Goal: Task Accomplishment & Management: Use online tool/utility

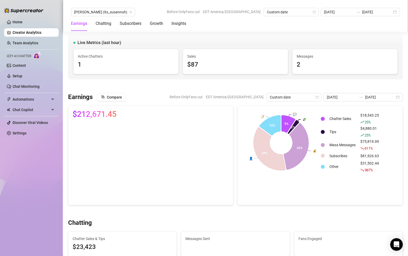
scroll to position [962, 0]
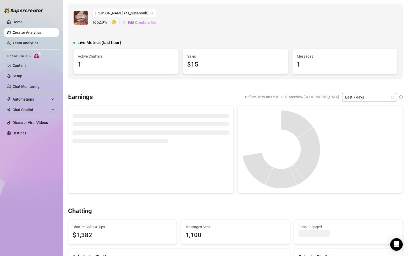
click at [392, 97] on icon "calendar" at bounding box center [392, 97] width 3 height 3
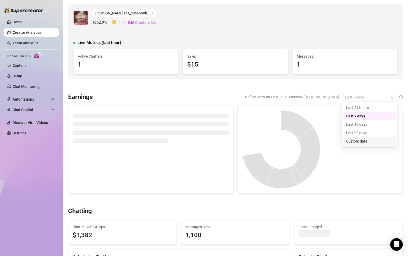
click at [361, 138] on div "Custom date" at bounding box center [369, 141] width 47 height 6
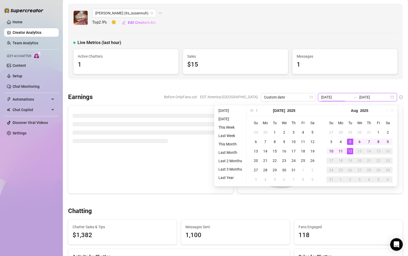
click at [341, 98] on input "[DATE]" at bounding box center [336, 97] width 30 height 6
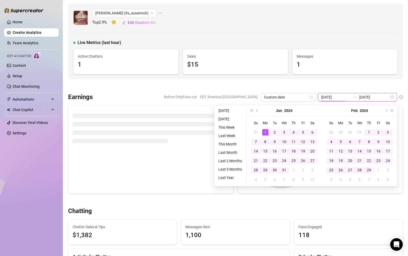
type input "[DATE]"
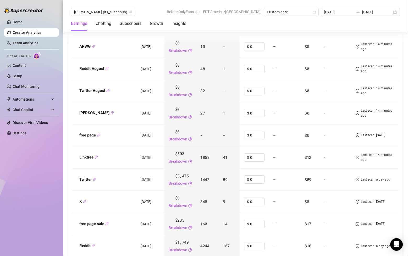
scroll to position [661, 0]
type input "2025-08-12k"
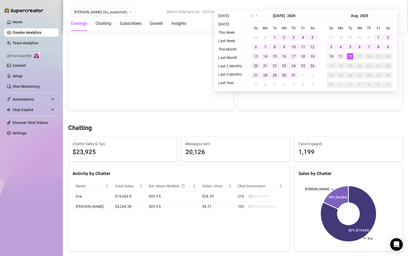
type input "[DATE]"
click at [263, 141] on div "Messages Sent 20,126" at bounding box center [235, 149] width 108 height 25
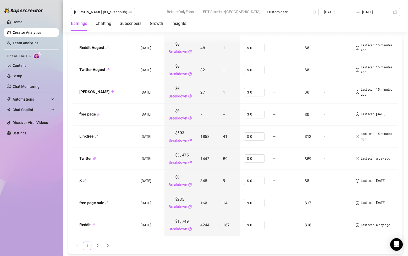
scroll to position [689, 0]
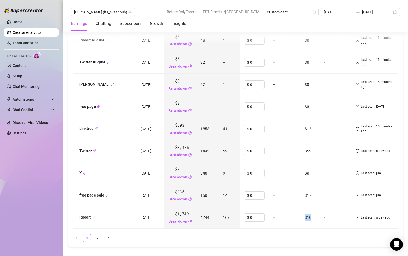
drag, startPoint x: 324, startPoint y: 217, endPoint x: 318, endPoint y: 217, distance: 6.3
click at [318, 217] on td "$10" at bounding box center [309, 217] width 19 height 22
click at [319, 219] on td "$10" at bounding box center [309, 217] width 19 height 22
drag, startPoint x: 326, startPoint y: 219, endPoint x: 317, endPoint y: 218, distance: 9.5
click at [317, 218] on td "$10" at bounding box center [309, 217] width 19 height 22
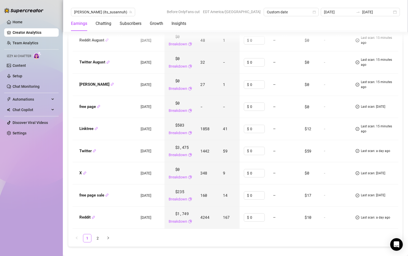
click at [319, 152] on td "$59" at bounding box center [309, 151] width 19 height 22
drag, startPoint x: 324, startPoint y: 152, endPoint x: 313, endPoint y: 152, distance: 10.7
click at [313, 152] on td "$59" at bounding box center [309, 151] width 19 height 22
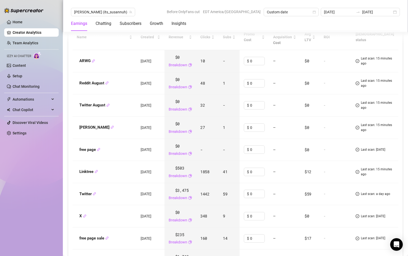
click at [319, 142] on td "$0" at bounding box center [309, 150] width 19 height 22
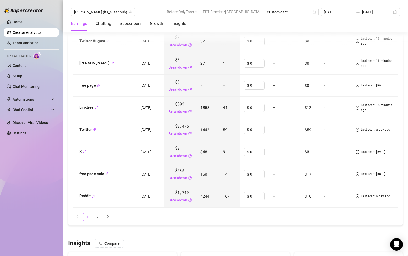
scroll to position [715, 0]
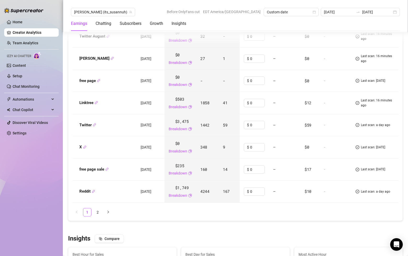
click at [221, 210] on ul "1 2" at bounding box center [236, 212] width 326 height 8
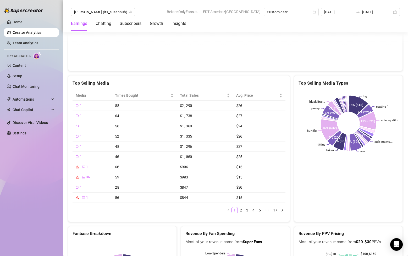
scroll to position [995, 0]
click at [23, 41] on link "Team Analytics" at bounding box center [26, 43] width 26 height 4
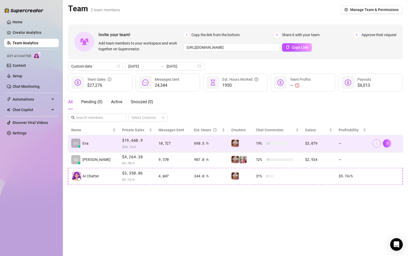
click at [379, 145] on button "button" at bounding box center [376, 143] width 8 height 8
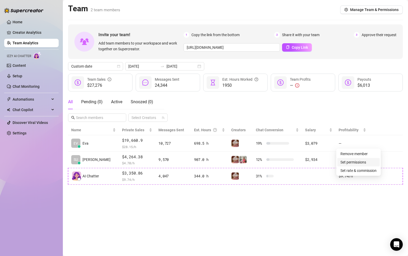
click at [366, 162] on link "Set permissions" at bounding box center [353, 162] width 26 height 4
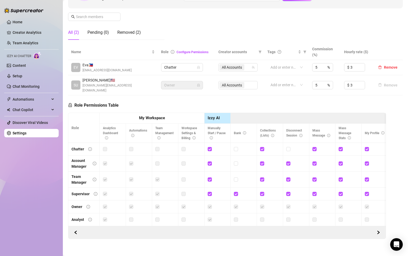
click at [106, 146] on label at bounding box center [105, 149] width 4 height 6
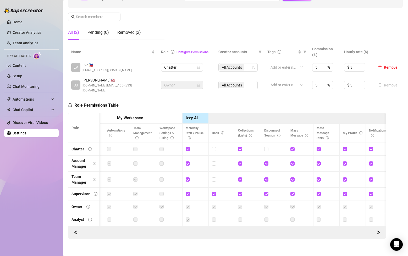
scroll to position [0, 24]
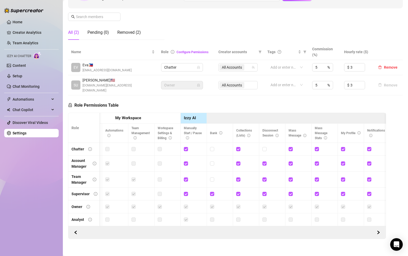
click at [159, 146] on label at bounding box center [160, 149] width 4 height 6
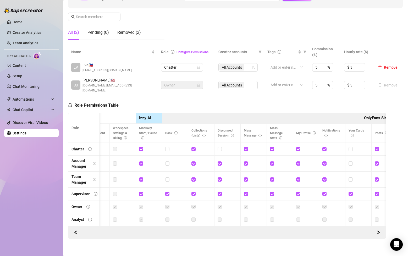
scroll to position [0, 74]
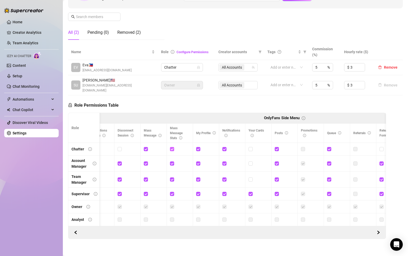
click at [170, 147] on input "checkbox" at bounding box center [172, 149] width 4 height 4
checkbox input "false"
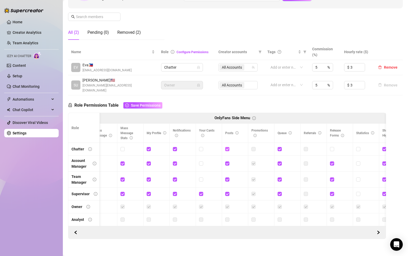
click at [227, 147] on input "checkbox" at bounding box center [227, 149] width 4 height 4
checkbox input "false"
click at [176, 147] on input "checkbox" at bounding box center [175, 149] width 4 height 4
checkbox input "false"
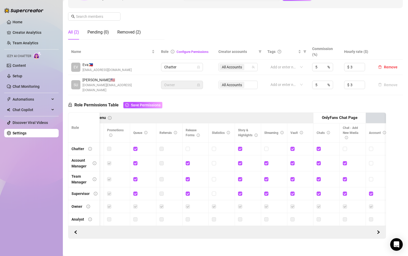
scroll to position [0, 363]
click at [239, 147] on input "checkbox" at bounding box center [240, 149] width 4 height 4
checkbox input "false"
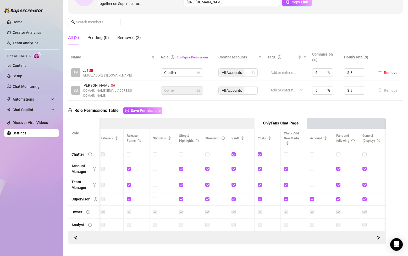
scroll to position [74, 0]
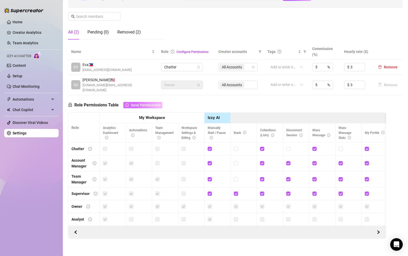
click at [157, 103] on span "Save Permissions" at bounding box center [146, 105] width 30 height 4
click at [186, 146] on div at bounding box center [191, 149] width 20 height 6
click at [134, 33] on div "Removed (2)" at bounding box center [129, 32] width 24 height 6
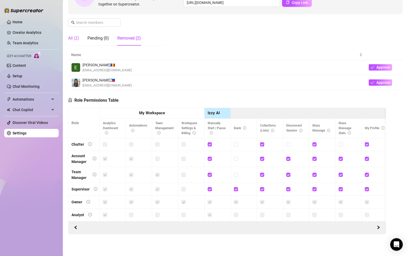
click at [74, 40] on div "All (2)" at bounding box center [73, 38] width 11 height 6
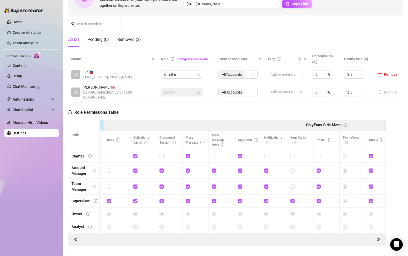
click at [29, 70] on ul "Home Creator Analytics Team Analytics Izzy AI Chatter Content Setup Chat Monito…" at bounding box center [31, 78] width 54 height 124
click at [22, 77] on link "Setup" at bounding box center [18, 76] width 10 height 4
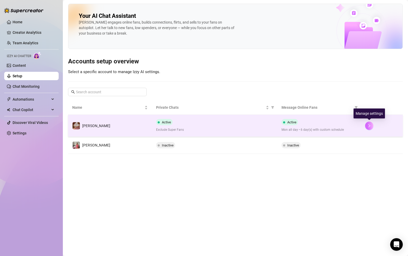
click at [367, 125] on button "button" at bounding box center [369, 126] width 8 height 8
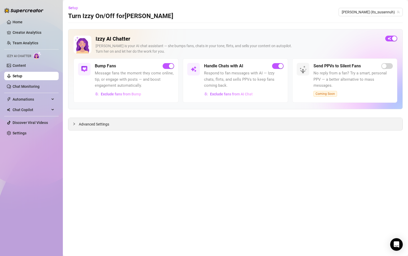
click at [259, 127] on div "Advanced Settings" at bounding box center [235, 124] width 334 height 12
click at [91, 124] on span "Advanced Settings" at bounding box center [94, 124] width 30 height 6
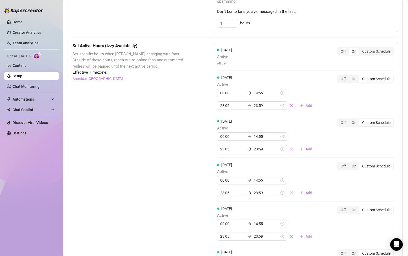
scroll to position [334, 0]
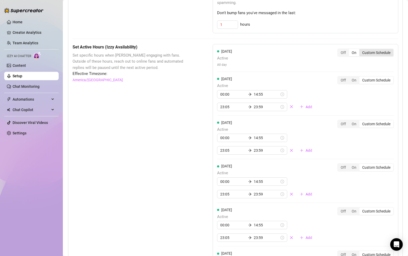
click at [372, 49] on div "Custom Schedule" at bounding box center [376, 52] width 34 height 7
click at [361, 50] on input "Custom Schedule" at bounding box center [361, 50] width 0 height 0
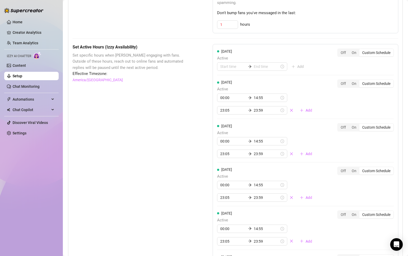
click at [310, 60] on div "[DATE] Active Add Off On Custom Schedule" at bounding box center [305, 59] width 177 height 23
click at [225, 64] on input at bounding box center [233, 67] width 26 height 6
type input "00:00"
click at [227, 72] on div "00" at bounding box center [224, 74] width 13 height 7
click at [258, 64] on input at bounding box center [267, 67] width 26 height 6
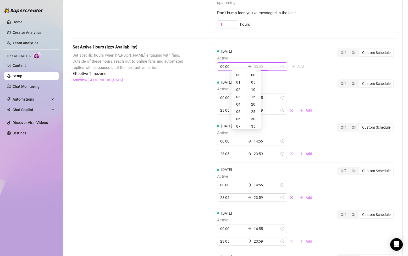
type input "00:05"
type input "00:15"
click at [290, 86] on span "Active" at bounding box center [266, 89] width 99 height 6
click at [257, 64] on input at bounding box center [267, 67] width 26 height 6
type input "04:00"
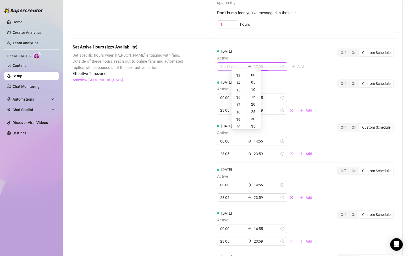
scroll to position [94, 0]
click at [239, 84] on div "14" at bounding box center [239, 83] width 13 height 7
type input "14:55"
click at [253, 81] on div "55" at bounding box center [253, 79] width 13 height 7
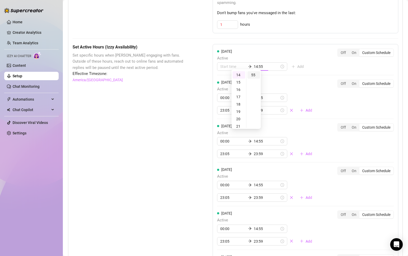
scroll to position [81, 0]
click at [301, 57] on div "[DATE] Active 14:55 Add Off On Custom Schedule" at bounding box center [305, 59] width 177 height 23
type input "14:55"
click at [224, 75] on div "00" at bounding box center [224, 74] width 13 height 7
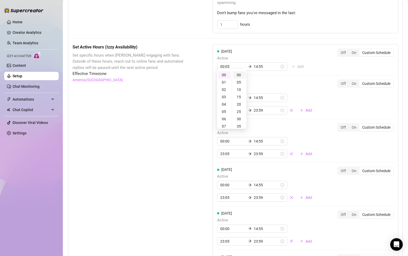
type input "00:00"
click at [239, 74] on div "00" at bounding box center [239, 74] width 13 height 7
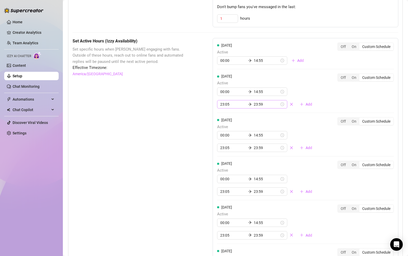
scroll to position [339, 0]
click at [231, 89] on input "00:00" at bounding box center [233, 92] width 26 height 6
type input "00:00"
click at [281, 74] on div "[DATE] Active 00:00 14:55 23:05 23:59 Add" at bounding box center [266, 91] width 99 height 35
click at [254, 102] on input "23:59" at bounding box center [267, 105] width 26 height 6
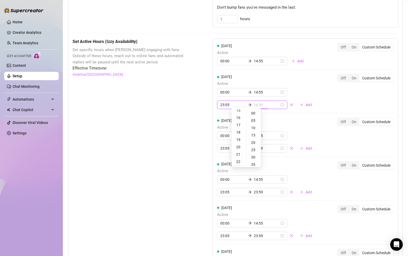
scroll to position [112, 0]
type input "23:59"
click at [311, 74] on div "[DATE] Active 00:00 14:55 23:05 23:59 Add Off On Custom Schedule" at bounding box center [305, 91] width 177 height 35
click at [224, 89] on input "00:00" at bounding box center [233, 92] width 26 height 6
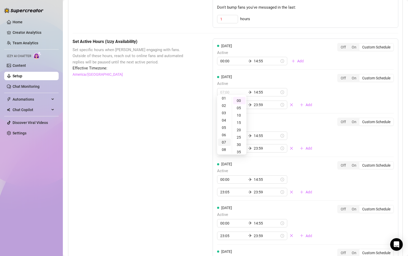
click at [226, 143] on div "07" at bounding box center [224, 142] width 13 height 7
type input "07:00"
click at [241, 100] on div "00" at bounding box center [239, 100] width 13 height 7
click at [295, 68] on div "[DATE] Active 00:00 14:55 Add Off On Custom Schedule [DATE] Active 07:00 14:55 …" at bounding box center [306, 186] width 186 height 297
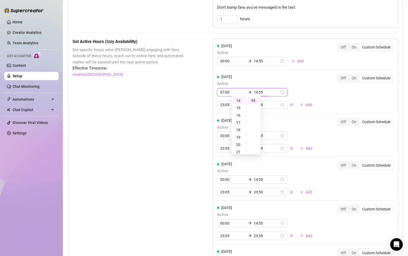
scroll to position [81, 0]
type input "14:55"
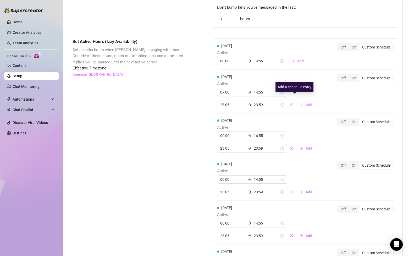
click at [300, 103] on span "button" at bounding box center [302, 105] width 4 height 4
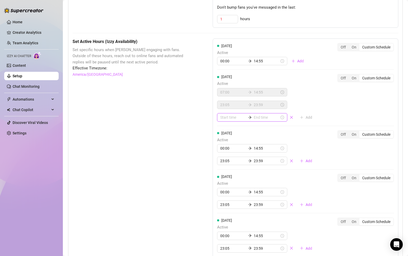
click at [228, 114] on input at bounding box center [233, 117] width 26 height 6
type input "17:00"
type input "00:05"
click at [290, 115] on icon "close" at bounding box center [292, 117] width 4 height 4
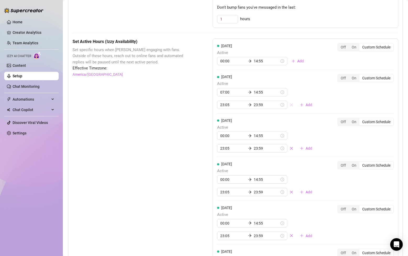
click at [290, 103] on icon "close" at bounding box center [291, 104] width 3 height 3
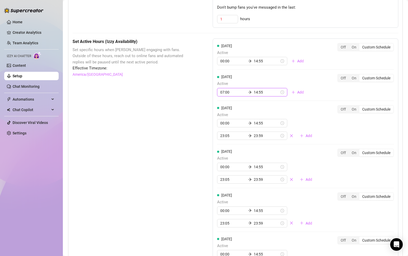
click at [227, 89] on input "07:00" at bounding box center [233, 92] width 26 height 6
type input "00:00"
click at [224, 100] on div "00" at bounding box center [224, 100] width 13 height 7
click at [240, 100] on div "00" at bounding box center [239, 100] width 13 height 7
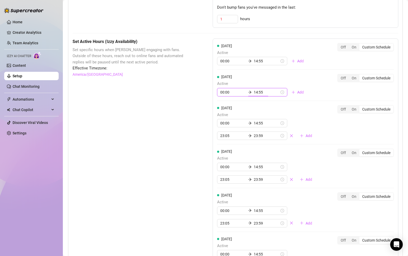
click at [267, 74] on div "[DATE] Active 00:00 14:55 Add" at bounding box center [262, 85] width 91 height 23
click at [240, 130] on div "04" at bounding box center [239, 129] width 13 height 7
type input "04:00"
click at [255, 100] on div "00" at bounding box center [253, 100] width 13 height 7
click at [254, 100] on div "00" at bounding box center [253, 100] width 13 height 7
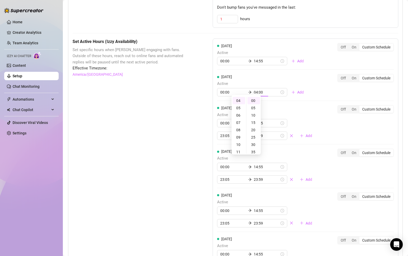
click at [283, 67] on div "[DATE] Active 00:00 14:55 Add Off On Custom Schedule [DATE] Active 00:00 04:00 …" at bounding box center [306, 180] width 186 height 285
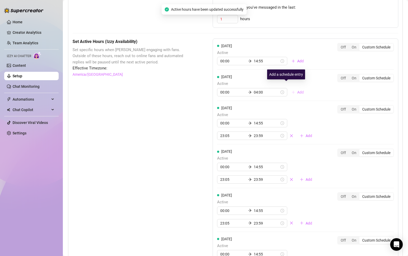
click at [297, 90] on span "Add" at bounding box center [300, 92] width 7 height 4
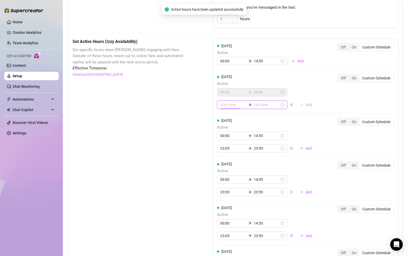
click at [231, 102] on input at bounding box center [233, 105] width 26 height 6
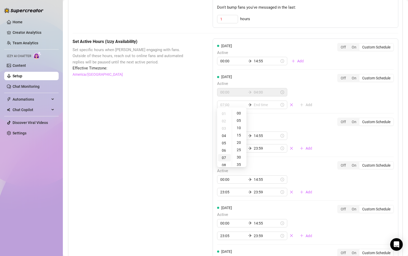
click at [226, 156] on div "07" at bounding box center [224, 157] width 13 height 7
type input "07:00"
click at [240, 115] on div "00" at bounding box center [239, 112] width 13 height 7
click at [299, 94] on div "00:00 04:00 07:00 Add" at bounding box center [266, 98] width 99 height 21
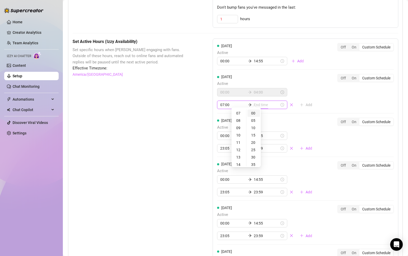
type input "07:00"
click at [240, 121] on div "14" at bounding box center [239, 119] width 13 height 7
type input "14:55"
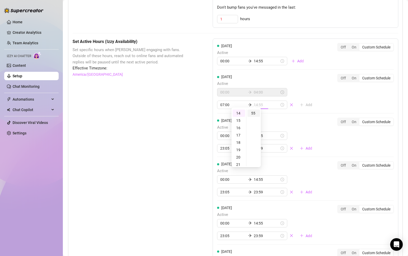
click at [253, 113] on div "55" at bounding box center [253, 112] width 13 height 7
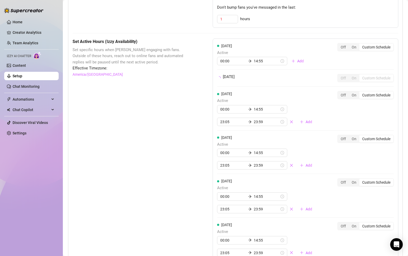
click at [313, 64] on div "[DATE] Active 00:00 14:55 Add Off On Custom Schedule [DATE] Off On Custom Sched…" at bounding box center [306, 173] width 186 height 271
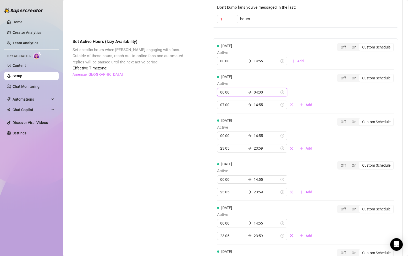
click at [254, 89] on input "04:00" at bounding box center [267, 92] width 26 height 6
click at [239, 109] on div "03" at bounding box center [239, 108] width 13 height 7
type input "03:55"
click at [256, 108] on div "55" at bounding box center [253, 108] width 13 height 7
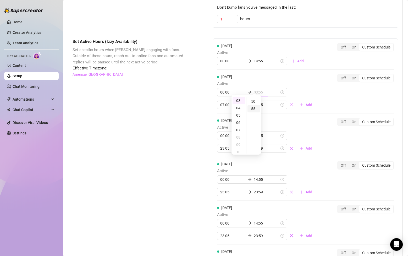
scroll to position [81, 0]
click at [299, 75] on div "[DATE] Active 00:00 03:55 07:00 14:55 Add" at bounding box center [266, 91] width 99 height 35
click at [299, 75] on div "[DATE] Active 00:00 03:55 07:00 14:55 Add Off On Custom Schedule" at bounding box center [305, 91] width 177 height 35
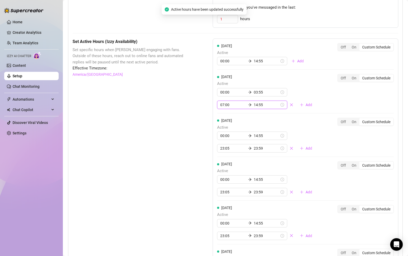
click at [224, 102] on input "07:00" at bounding box center [233, 105] width 26 height 6
click at [242, 119] on div "05" at bounding box center [239, 120] width 13 height 7
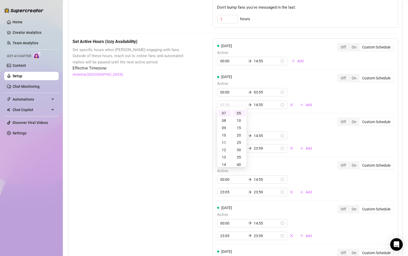
type input "07:05"
click at [307, 81] on div "[DATE] Active 00:00 03:55 07:05 14:55 Add Off On Custom Schedule" at bounding box center [305, 91] width 177 height 35
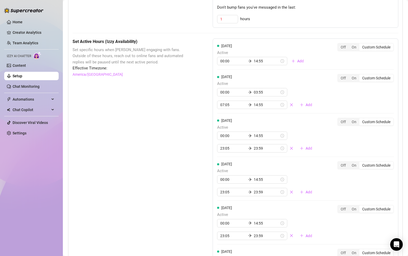
click at [342, 79] on div "[DATE] Active 00:00 03:55 07:05 14:55 Add Off On Custom Schedule" at bounding box center [305, 91] width 177 height 35
click at [160, 116] on div "Set Active Hours (Izzy Availability) Set specific hours when Izzy engaging with…" at bounding box center [130, 205] width 114 height 335
